Goal: Task Accomplishment & Management: Use online tool/utility

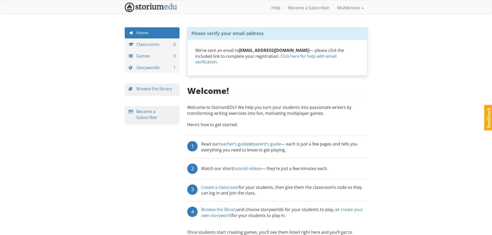
scroll to position [19, 0]
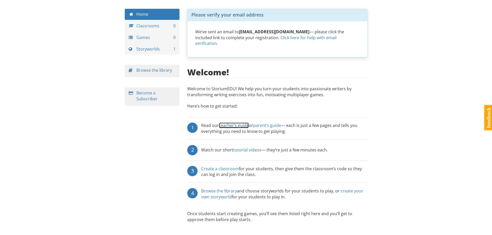
click at [233, 123] on link "teacher’s guide" at bounding box center [234, 126] width 30 height 6
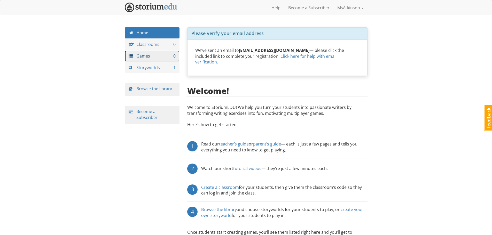
click at [152, 59] on link "Games 0" at bounding box center [152, 56] width 55 height 11
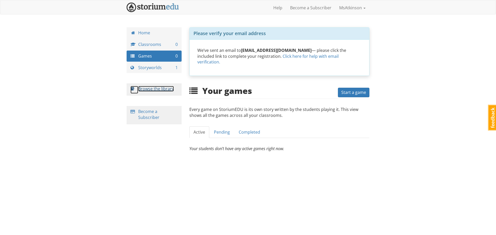
click at [154, 90] on link "Browse the library" at bounding box center [156, 89] width 36 height 6
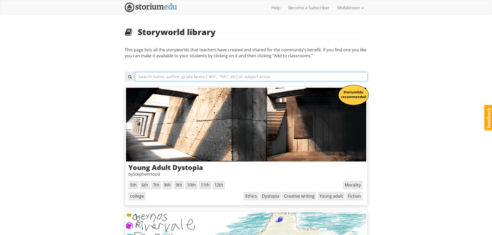
click at [216, 77] on input "text" at bounding box center [251, 76] width 233 height 9
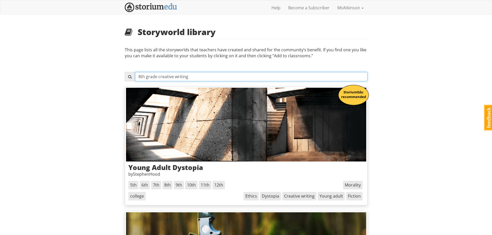
type input "8th grade creative writing"
click at [130, 77] on span at bounding box center [130, 77] width 4 height 4
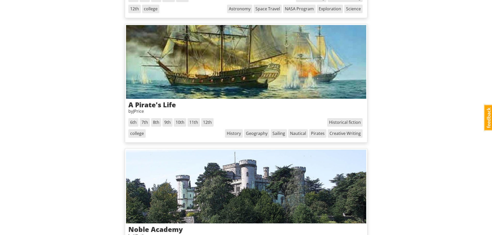
scroll to position [775, 0]
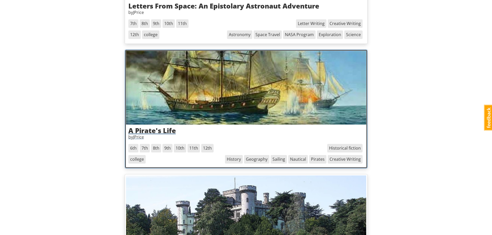
click at [160, 127] on h3 "A Pirate's Life" at bounding box center [246, 130] width 236 height 7
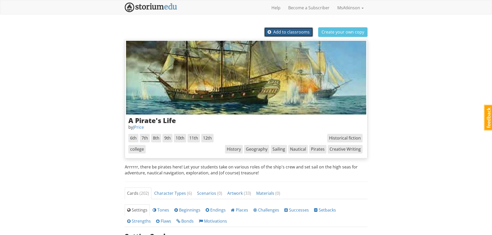
click at [295, 32] on span "Add to classrooms" at bounding box center [289, 32] width 42 height 6
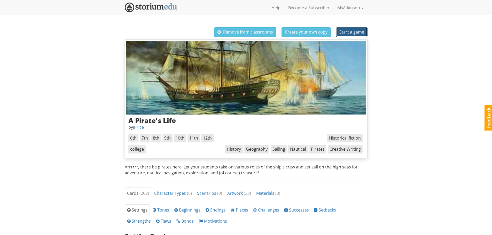
click at [357, 32] on span "Start a game" at bounding box center [352, 32] width 25 height 6
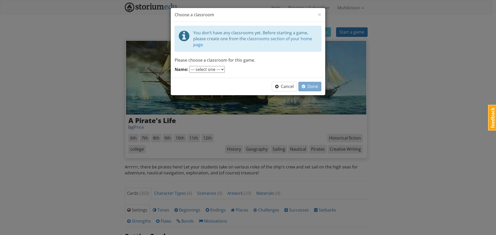
click at [219, 71] on select "--- select one ---" at bounding box center [206, 69] width 35 height 7
click at [269, 67] on div "Name: --- select one ---" at bounding box center [248, 70] width 147 height 8
click at [284, 86] on span "Cancel" at bounding box center [284, 87] width 19 height 6
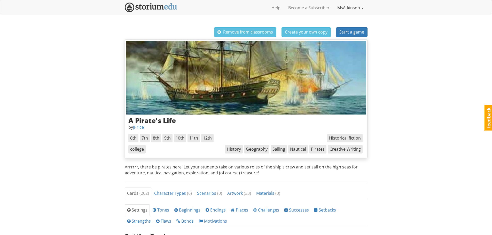
click at [343, 9] on link "MsAtkinson" at bounding box center [351, 7] width 34 height 13
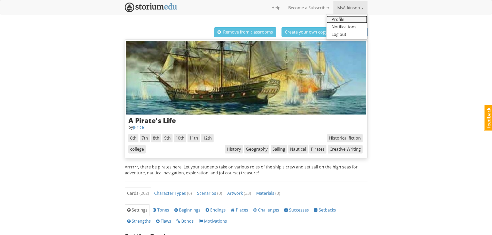
click at [347, 23] on link "Profile" at bounding box center [347, 19] width 41 height 7
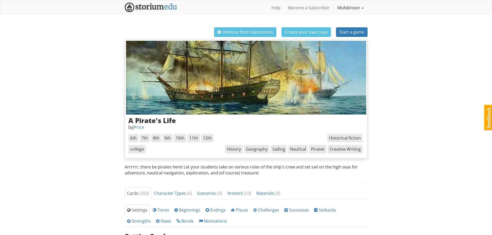
click at [364, 8] on span at bounding box center [363, 8] width 2 height 1
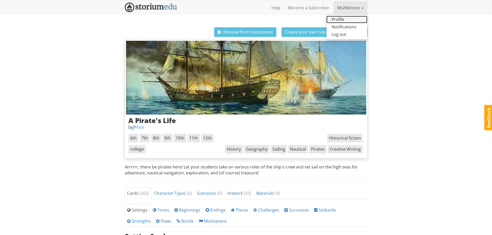
click at [358, 18] on link "Profile" at bounding box center [347, 19] width 41 height 7
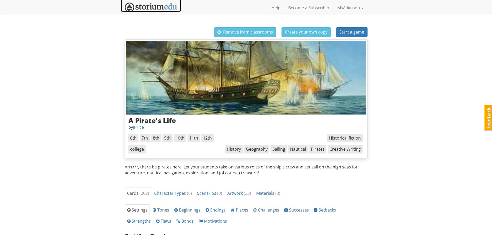
click at [148, 5] on img at bounding box center [151, 8] width 52 height 10
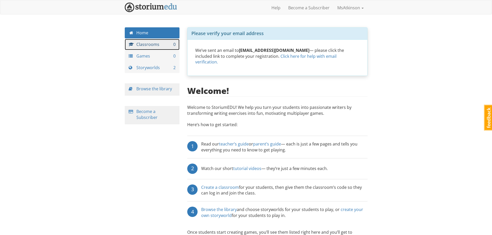
click at [147, 48] on link "Classrooms 0" at bounding box center [152, 44] width 55 height 11
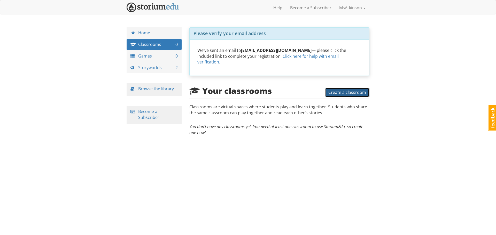
click at [360, 90] on span "Create a classroom" at bounding box center [347, 93] width 38 height 6
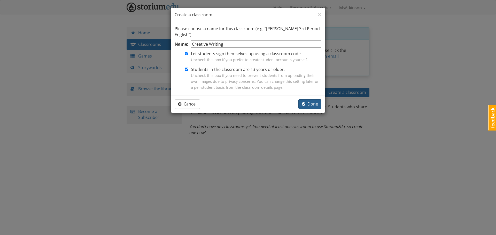
type input "Creative Writing"
click at [305, 103] on span "button" at bounding box center [304, 104] width 4 height 4
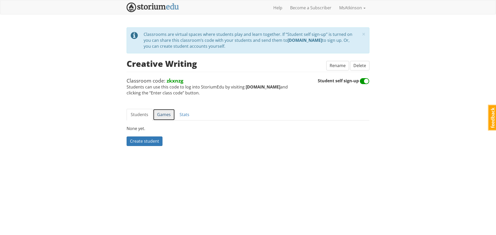
click at [167, 118] on link "Games" at bounding box center [164, 115] width 22 height 12
click at [141, 113] on link "Students" at bounding box center [140, 115] width 26 height 12
click at [143, 6] on img at bounding box center [153, 8] width 52 height 10
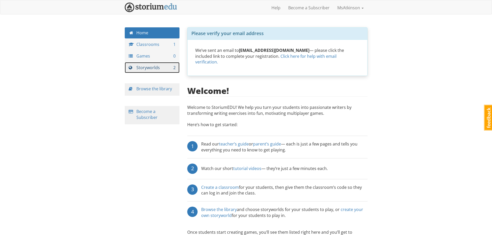
click at [157, 71] on link "Storyworlds 2" at bounding box center [152, 67] width 55 height 11
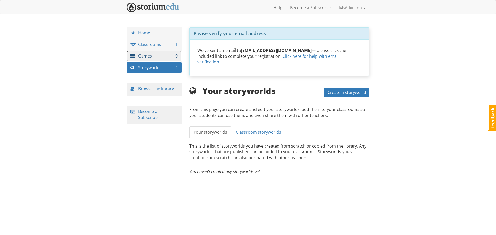
click at [157, 60] on link "Games 0" at bounding box center [154, 56] width 55 height 11
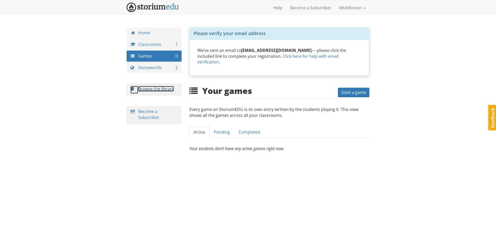
click at [165, 88] on link "Browse the library" at bounding box center [156, 89] width 36 height 6
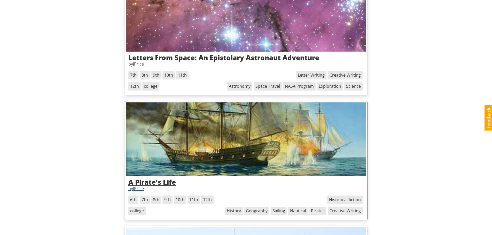
scroll to position [775, 0]
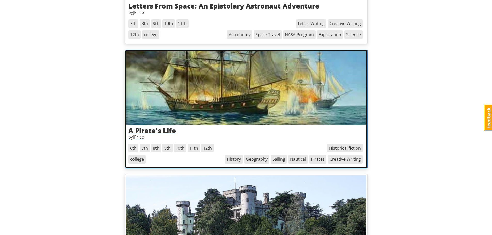
click at [223, 119] on img at bounding box center [246, 88] width 240 height 74
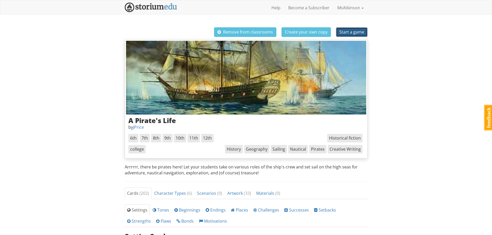
click at [355, 32] on span "Start a game" at bounding box center [352, 32] width 25 height 6
select select "14s5t9"
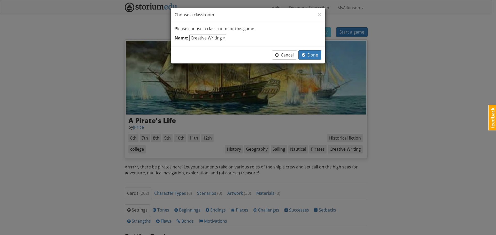
click at [218, 36] on select "--- select one --- Creative Writing" at bounding box center [207, 38] width 37 height 7
click at [189, 35] on select "--- select one --- Creative Writing" at bounding box center [207, 38] width 37 height 7
click at [314, 57] on span "Done" at bounding box center [310, 55] width 16 height 6
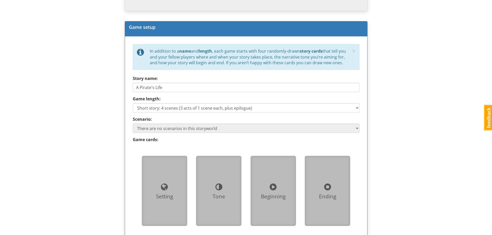
scroll to position [233, 0]
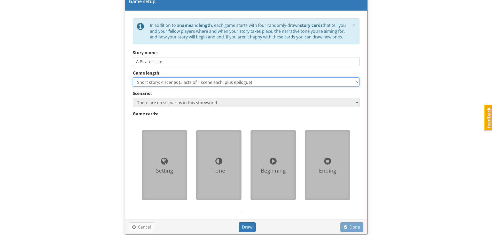
click at [282, 82] on select "Short story: 4 scenes (3 acts of 1 scene each, plus epilogue) Medium story: 7 s…" at bounding box center [246, 82] width 227 height 9
click at [133, 78] on select "Short story: 4 scenes (3 acts of 1 scene each, plus epilogue) Medium story: 7 s…" at bounding box center [246, 82] width 227 height 9
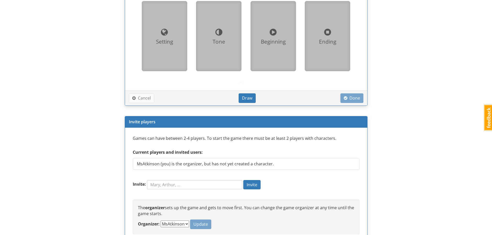
scroll to position [310, 0]
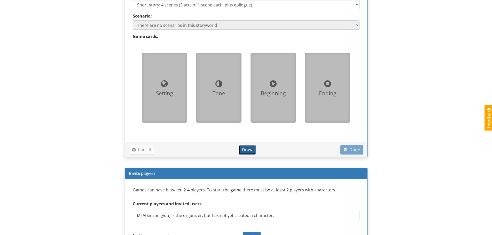
click at [242, 150] on span "Draw" at bounding box center [247, 150] width 10 height 6
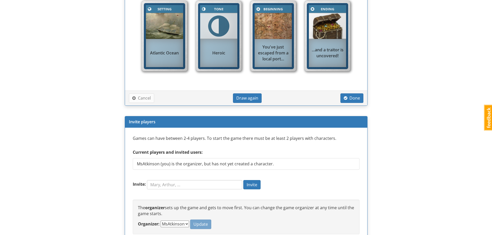
scroll to position [379, 0]
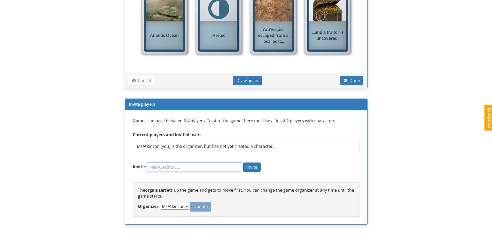
click at [216, 170] on input "Invite:" at bounding box center [194, 167] width 95 height 9
click at [301, 155] on ul "[PERSON_NAME] (you) is the organizer, but has not yet created a character." at bounding box center [246, 149] width 227 height 17
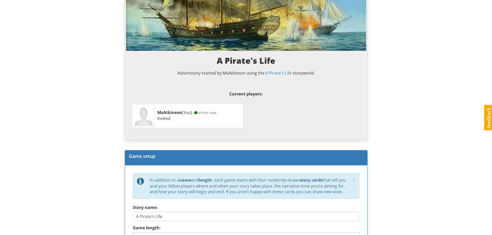
scroll to position [0, 0]
